Goal: Check status: Check status

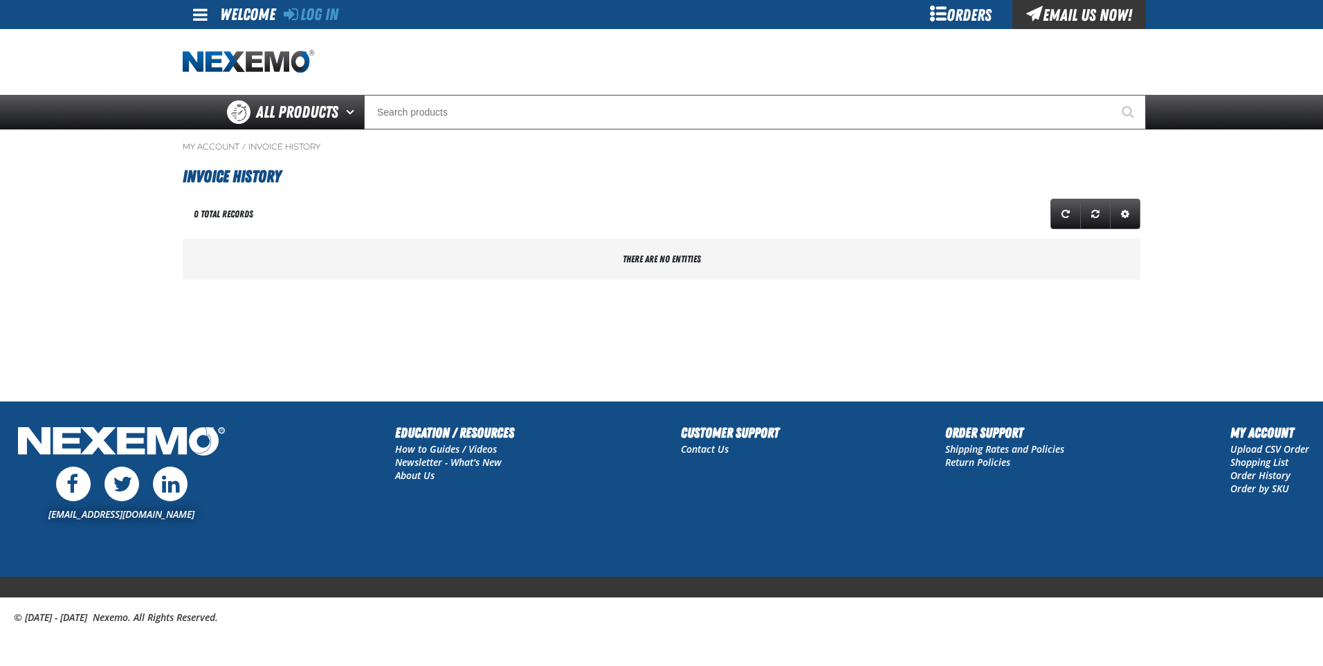
click at [933, 1] on div "Orders" at bounding box center [961, 14] width 104 height 29
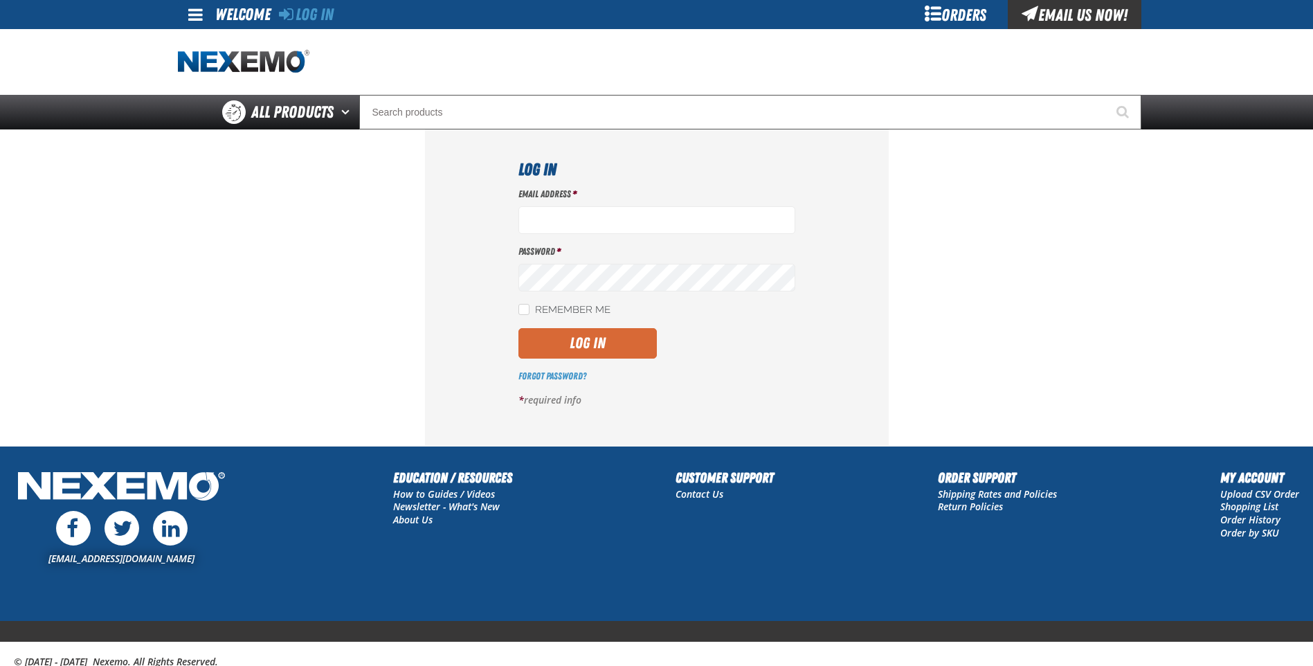
type input "ssitze@vtaig.com"
click at [624, 346] on button "Log In" at bounding box center [587, 343] width 138 height 30
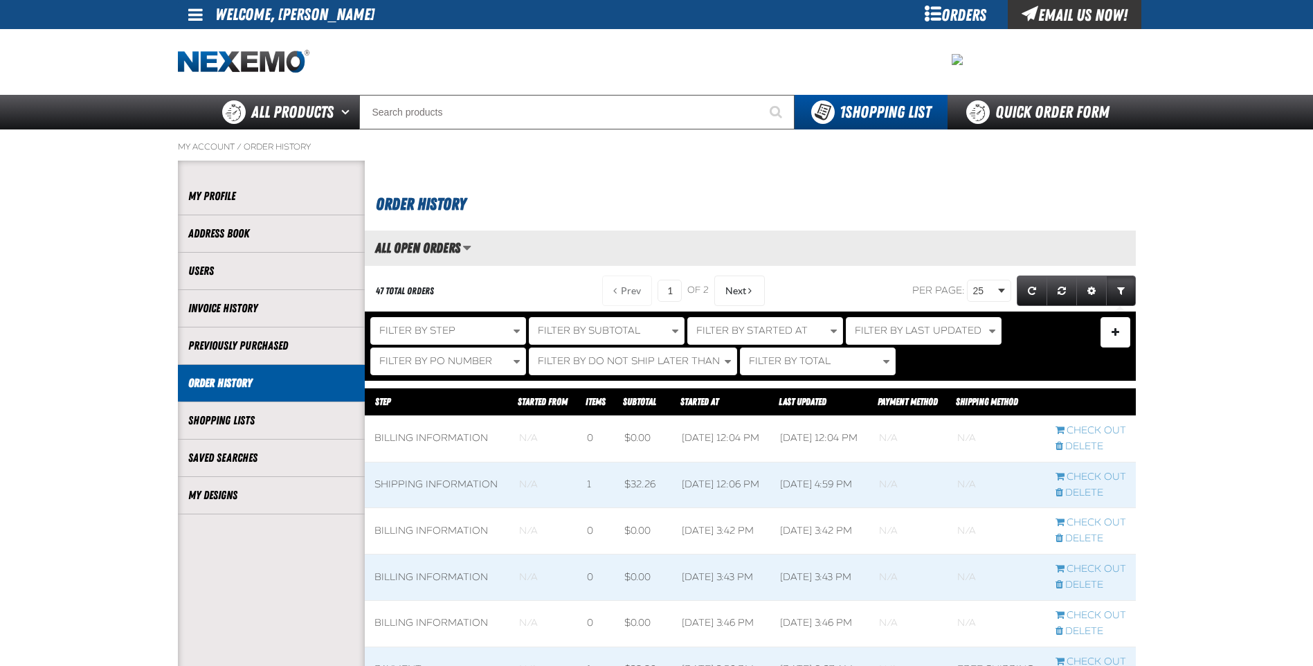
scroll to position [1, 1]
click at [248, 302] on link "Invoice History" at bounding box center [271, 308] width 166 height 16
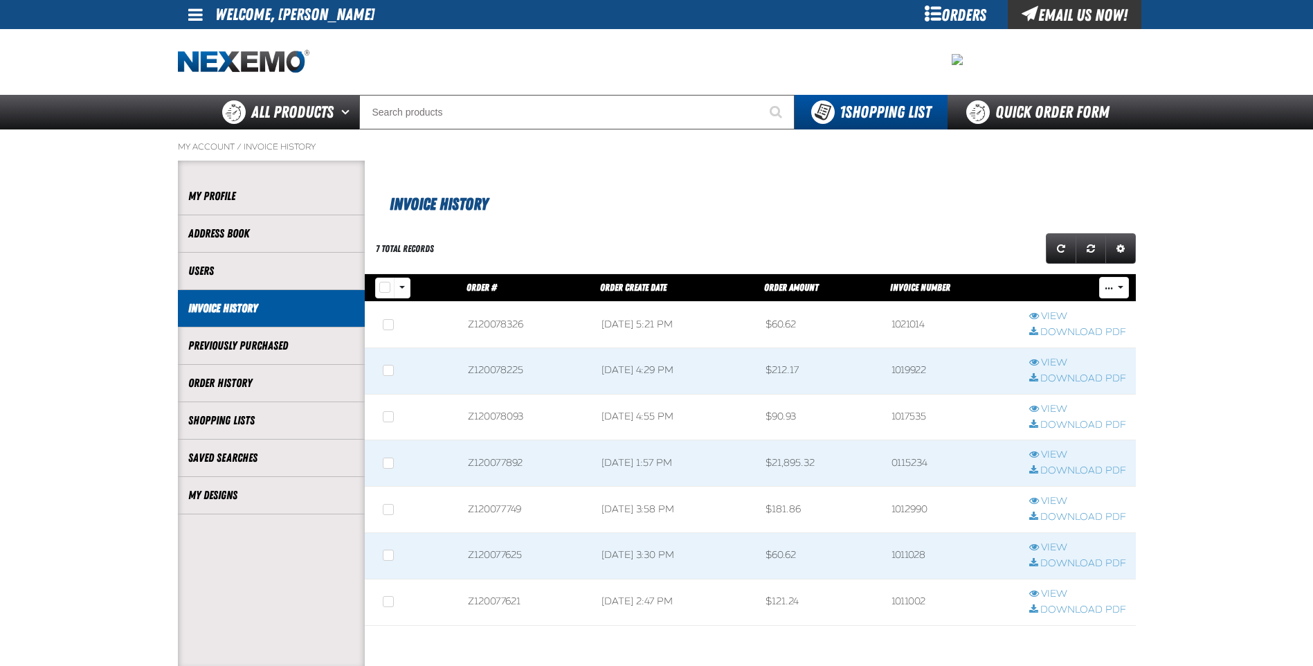
scroll to position [1, 1]
click at [1042, 315] on link "View" at bounding box center [1077, 316] width 97 height 13
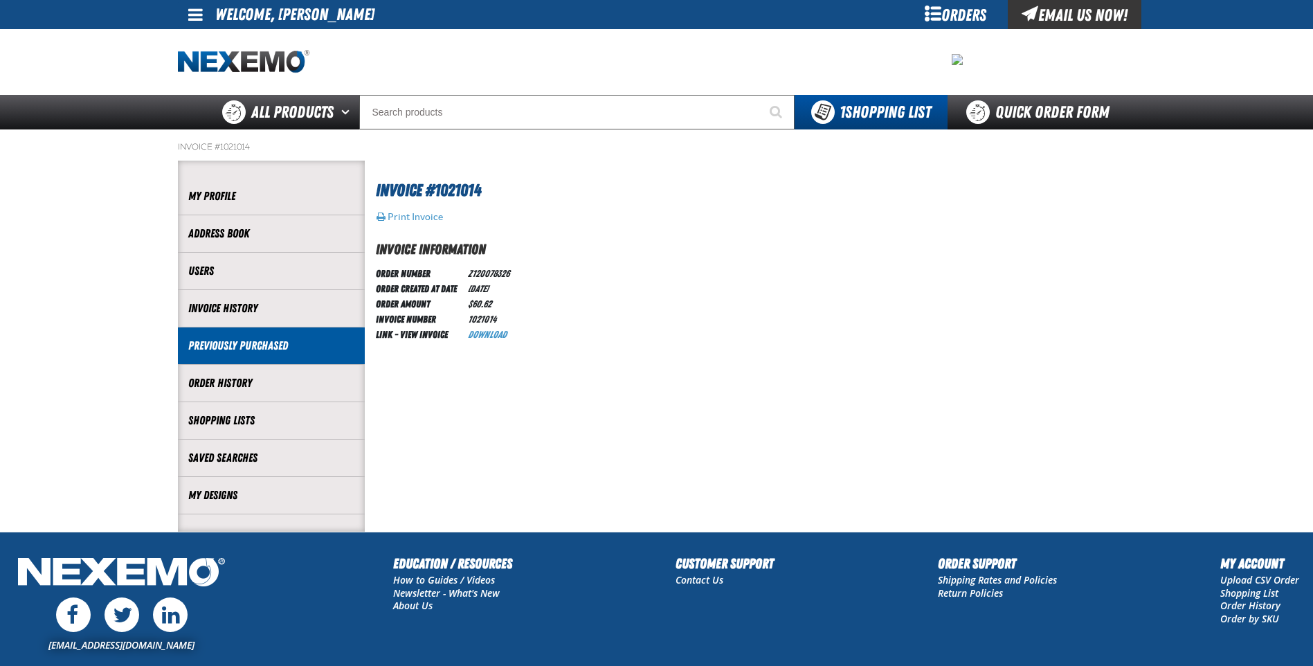
click at [260, 341] on link "Previously Purchased" at bounding box center [271, 346] width 166 height 16
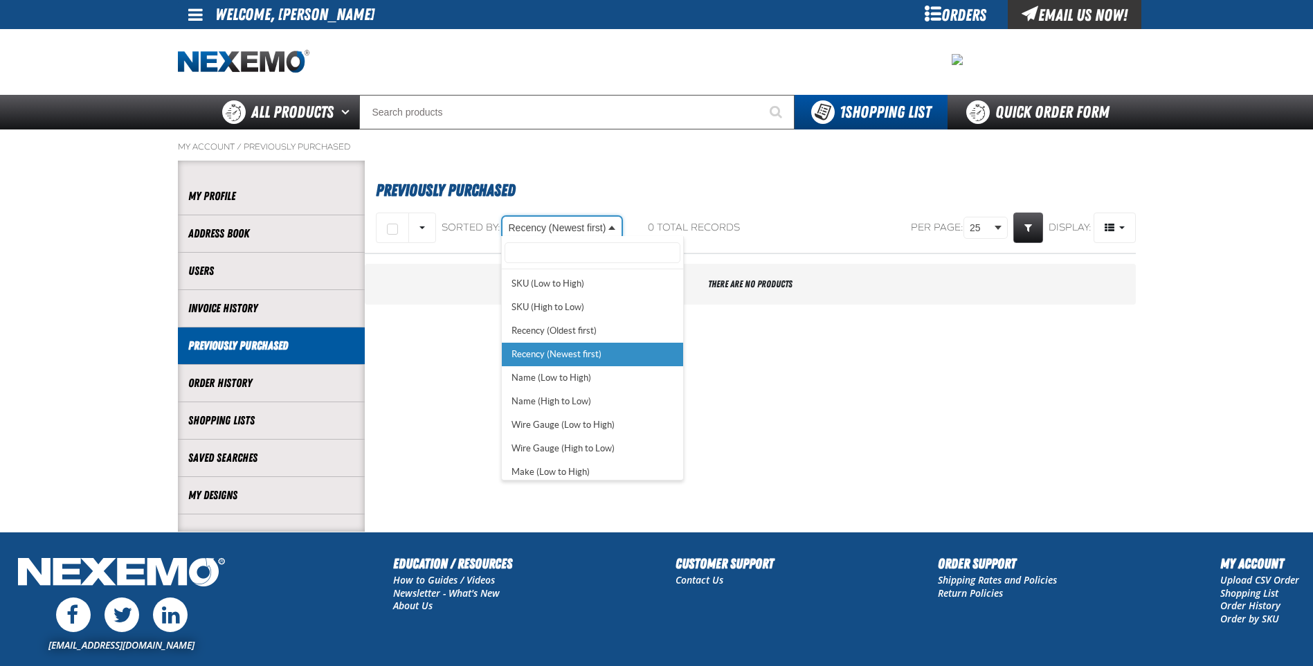
click at [592, 226] on body "Skip to Main Content Staging Site 5.1 Upgrade Site My Account My Account Suppor…" at bounding box center [656, 398] width 1313 height 796
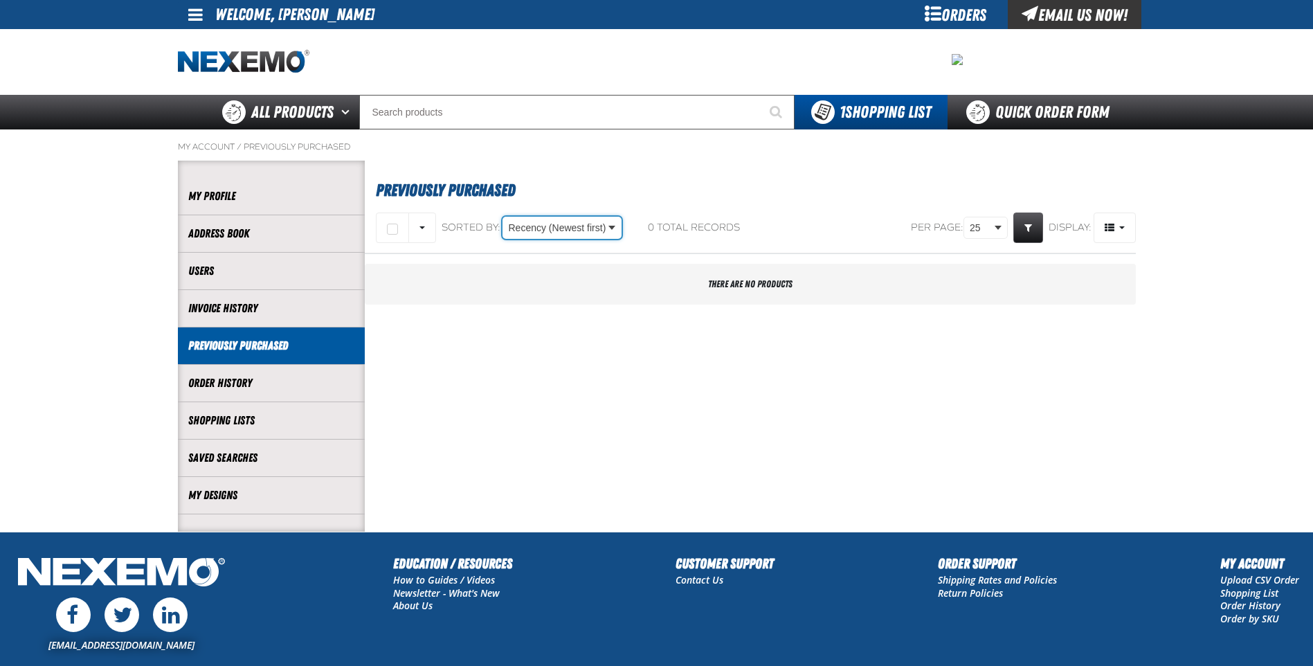
click at [425, 357] on body "Skip to Main Content Staging Site 5.1 Upgrade Site My Account My Account Suppor…" at bounding box center [656, 398] width 1313 height 796
click at [318, 394] on li "Order History" at bounding box center [271, 383] width 187 height 37
click at [949, 17] on div "Orders" at bounding box center [956, 14] width 104 height 29
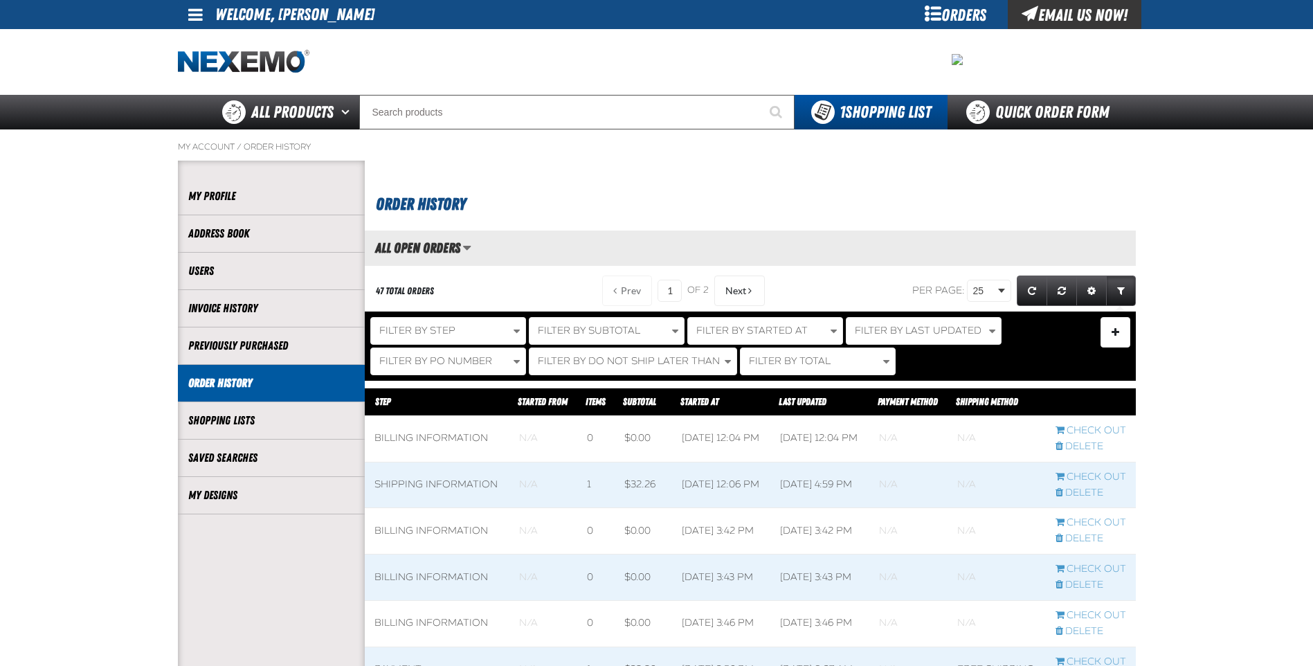
scroll to position [1, 1]
click at [874, 325] on span "Filter By Last Updated" at bounding box center [918, 331] width 127 height 12
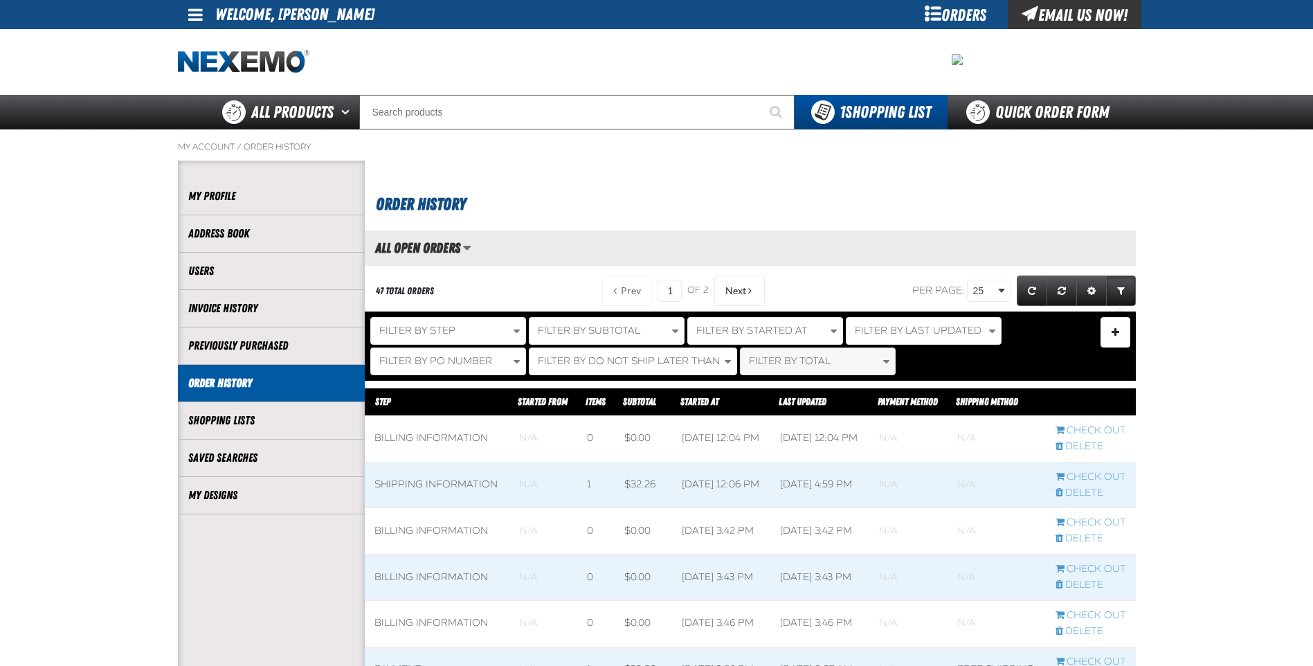
click at [760, 366] on span "Filter By Total" at bounding box center [790, 361] width 82 height 12
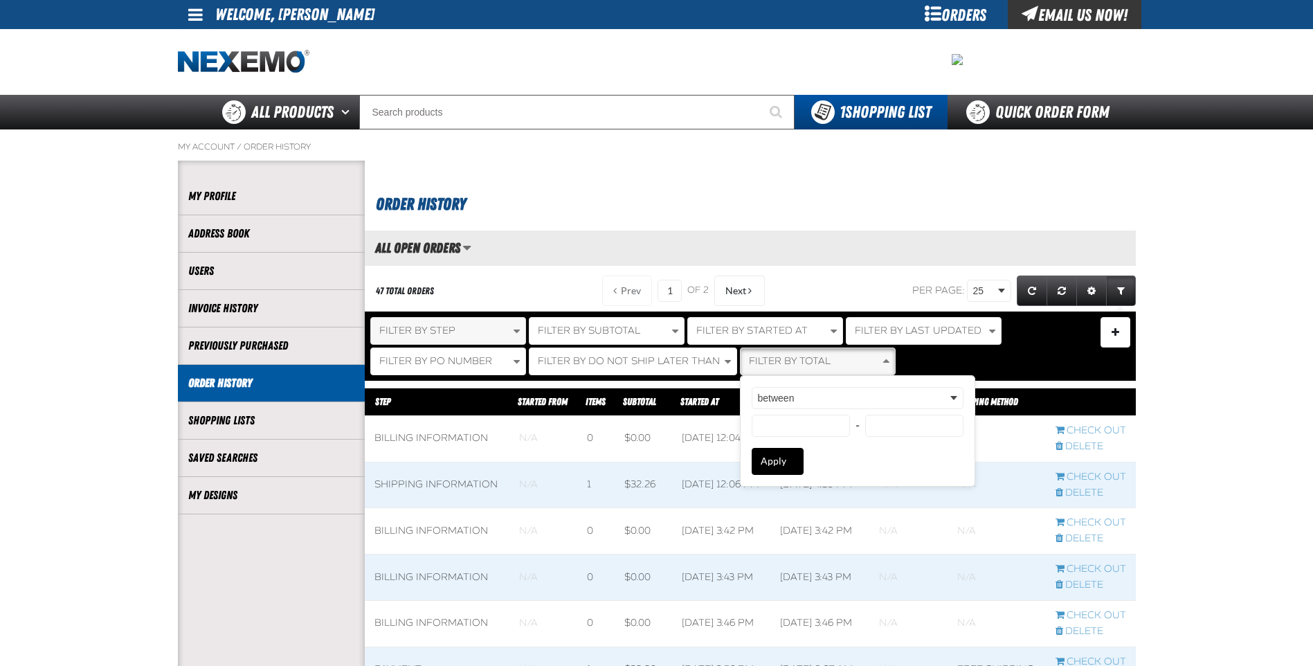
click at [443, 320] on button "Filter By Step" at bounding box center [448, 331] width 156 height 28
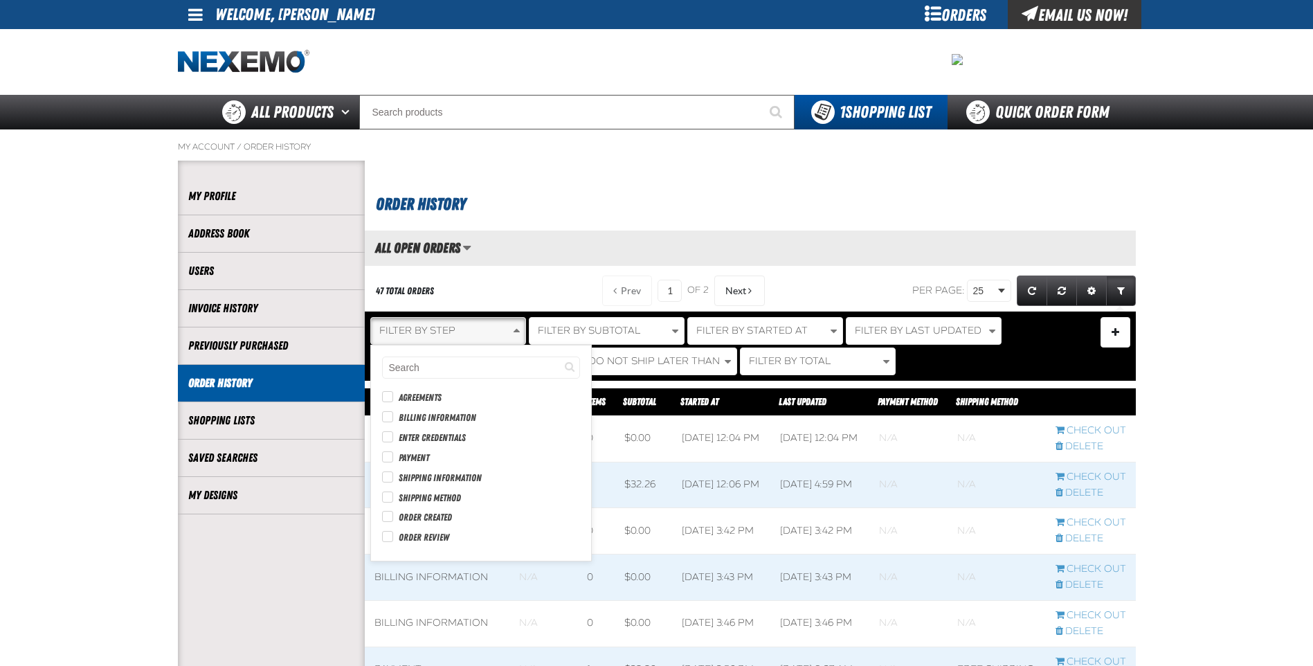
click at [418, 518] on span "Order Created" at bounding box center [425, 517] width 53 height 13
click at [393, 518] on input "Order Created" at bounding box center [387, 516] width 11 height 11
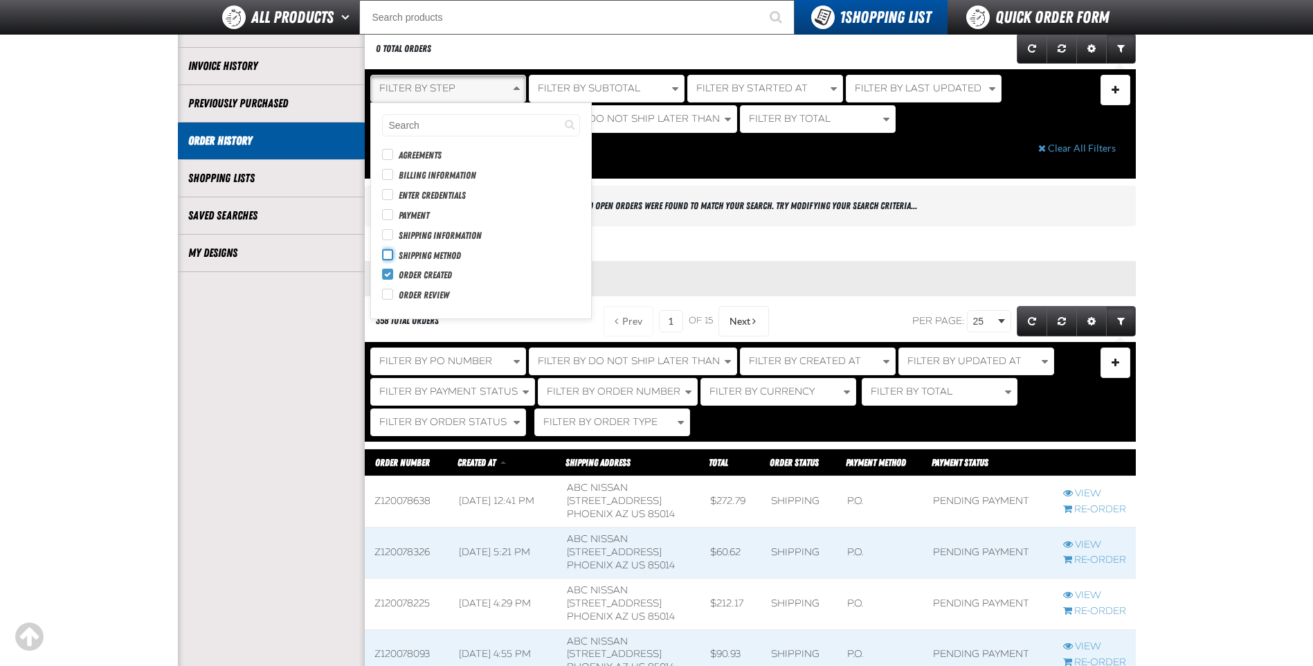
scroll to position [277, 0]
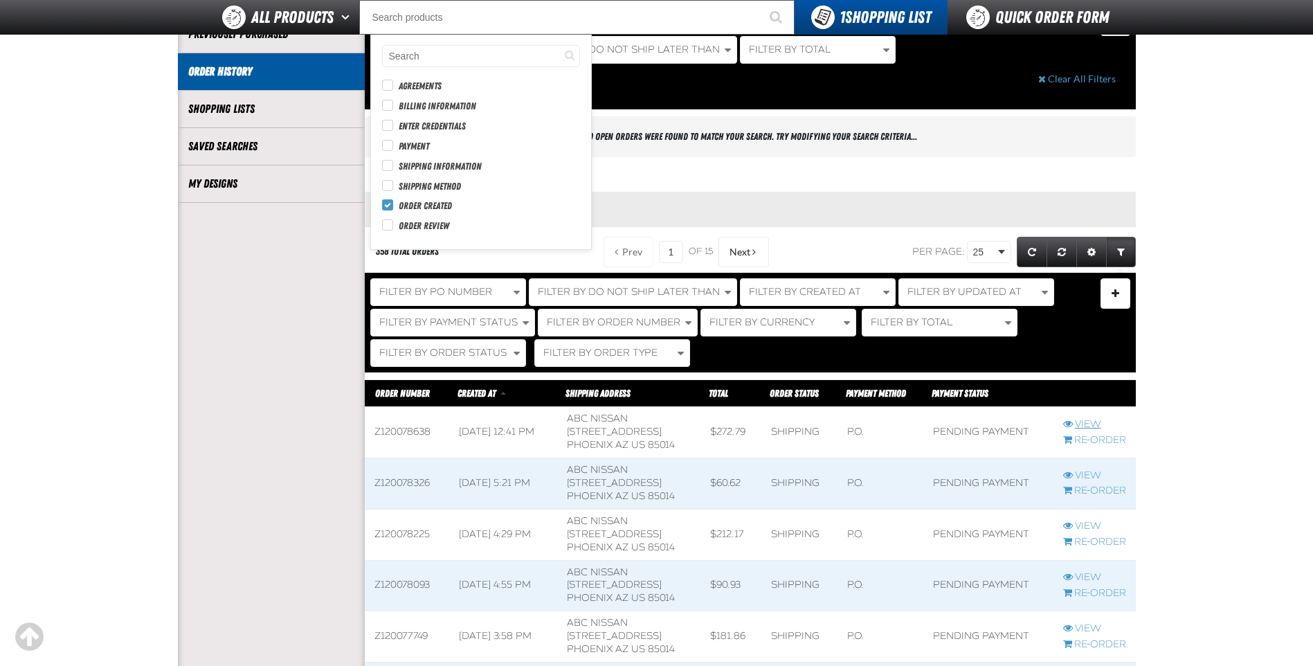
click at [1092, 423] on link "View" at bounding box center [1094, 424] width 63 height 13
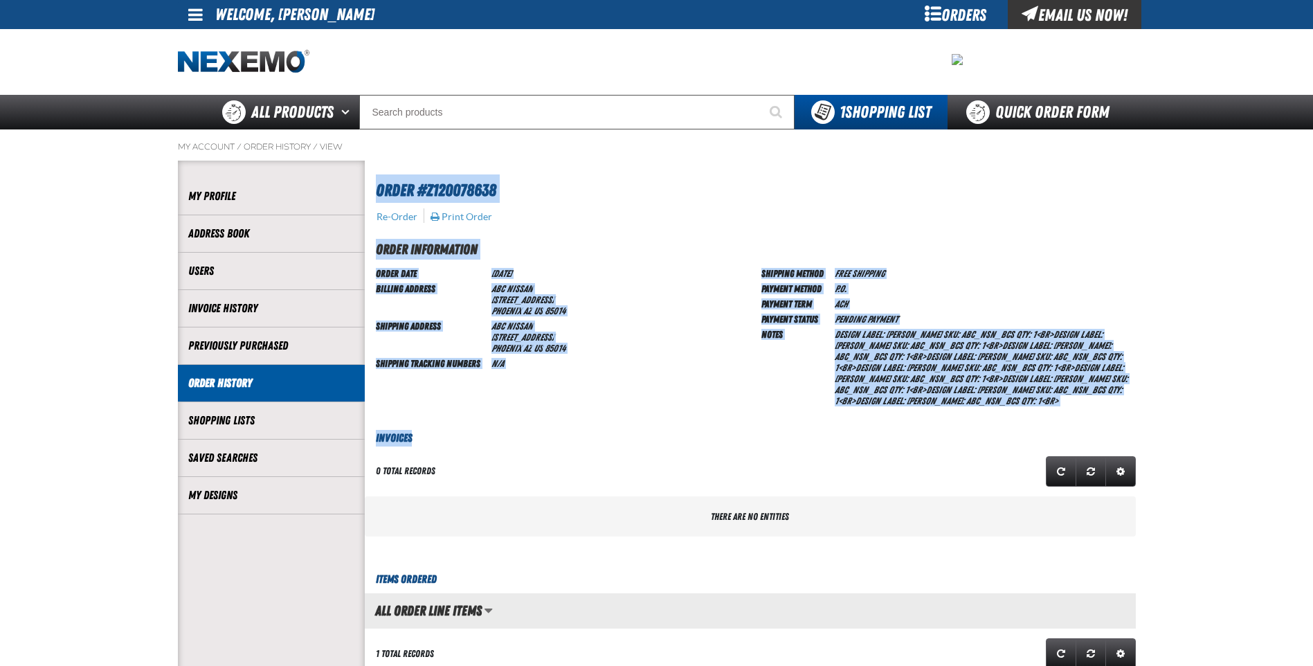
drag, startPoint x: 379, startPoint y: 183, endPoint x: 1113, endPoint y: 422, distance: 771.4
click at [1113, 422] on section "Order #Z120078638 Re-Order Print Order Order Information Order Date [DATE] Bill…" at bounding box center [750, 645] width 771 height 969
drag, startPoint x: 1113, startPoint y: 422, endPoint x: 1068, endPoint y: 280, distance: 149.3
click at [1068, 280] on td "P.O." at bounding box center [982, 287] width 307 height 15
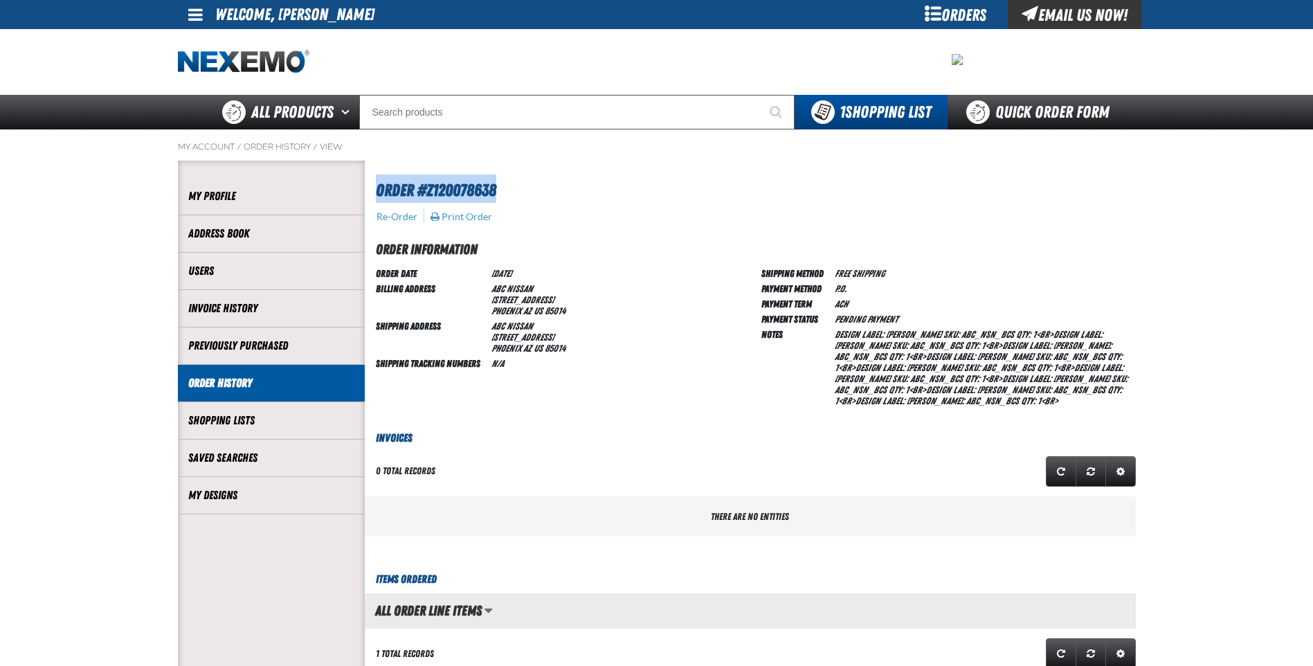
drag, startPoint x: 372, startPoint y: 183, endPoint x: 531, endPoint y: 186, distance: 159.2
click at [531, 186] on div "Order #Z120078638" at bounding box center [750, 182] width 771 height 42
drag, startPoint x: 531, startPoint y: 186, endPoint x: 482, endPoint y: 191, distance: 48.7
copy span "Order #Z120078638"
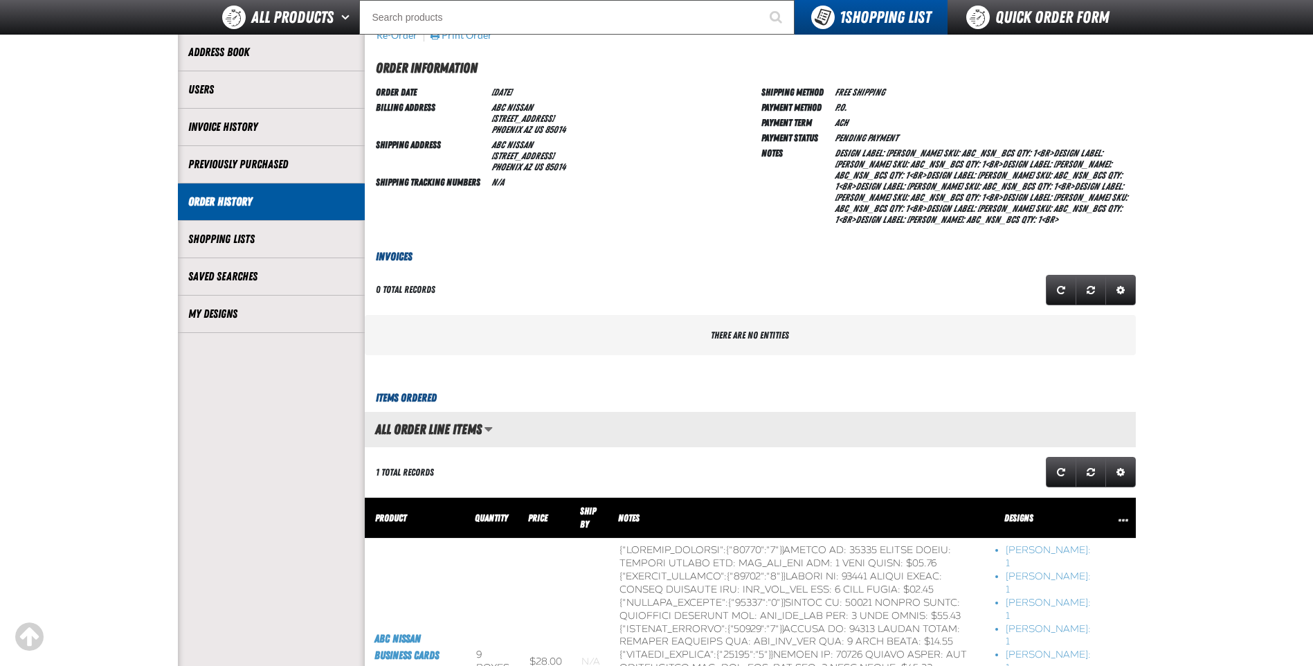
scroll to position [138, 0]
